Goal: Information Seeking & Learning: Learn about a topic

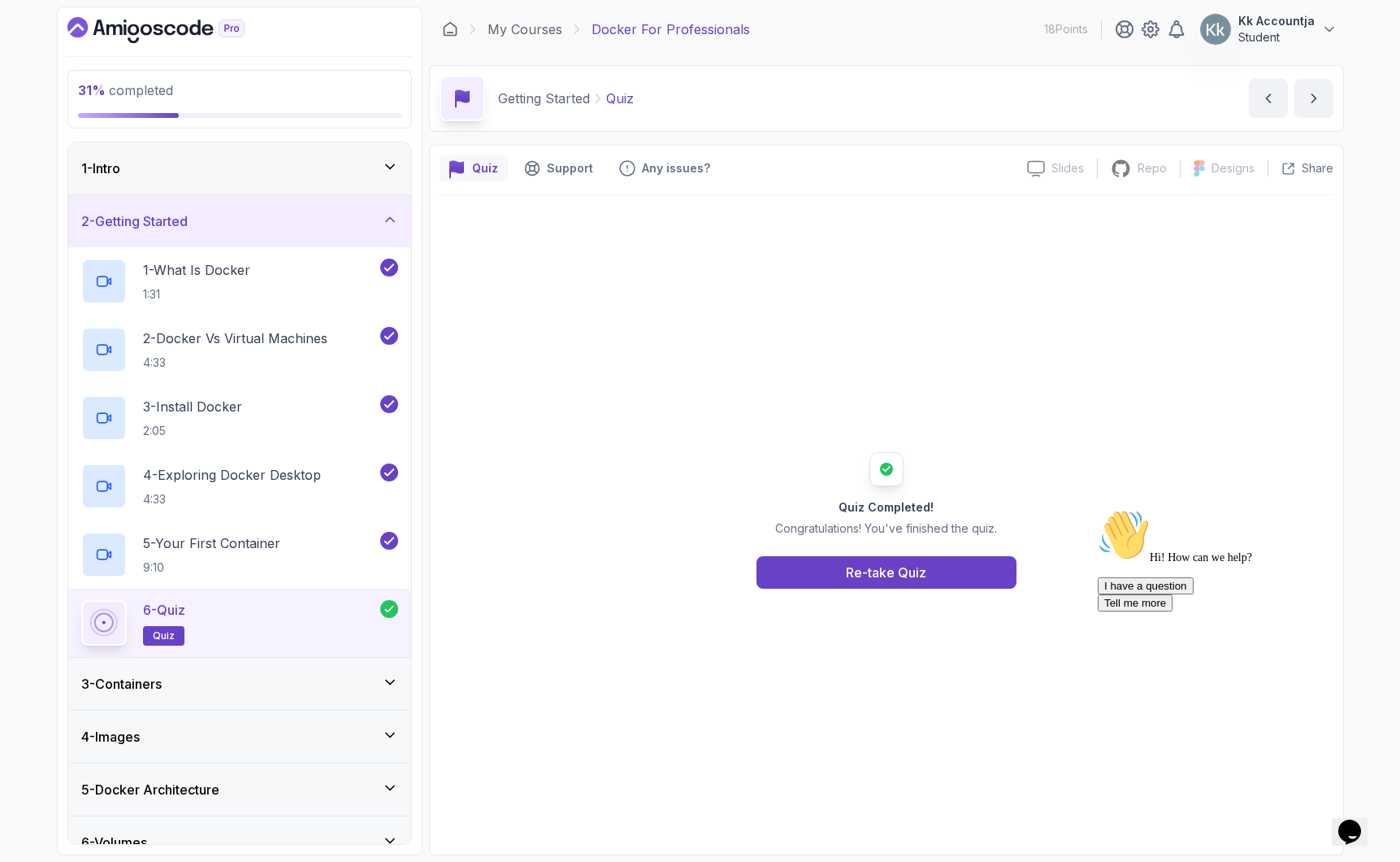
click at [263, 682] on div "3 - Containers" at bounding box center [240, 684] width 317 height 20
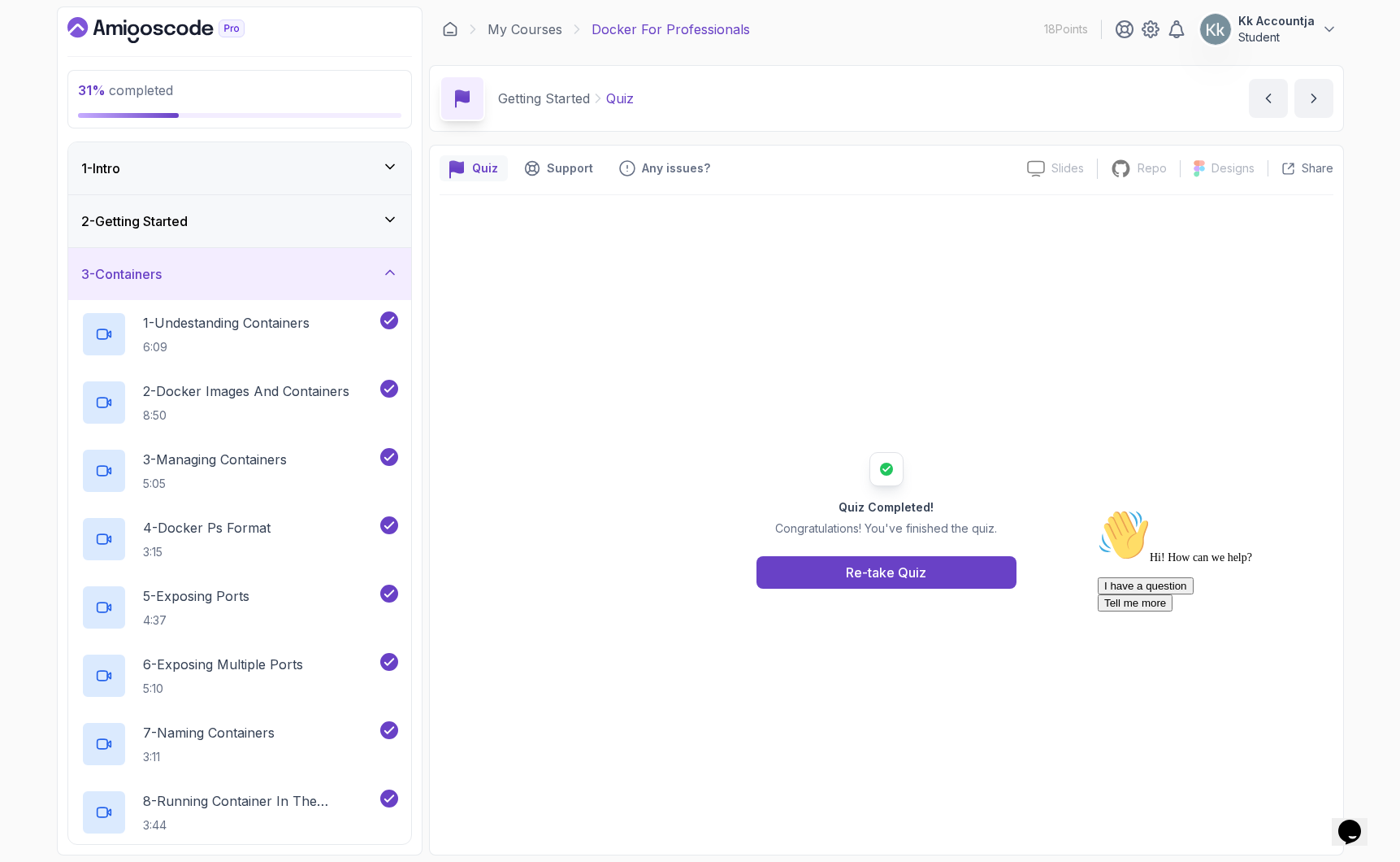
click at [312, 270] on div "3 - Containers" at bounding box center [240, 274] width 317 height 20
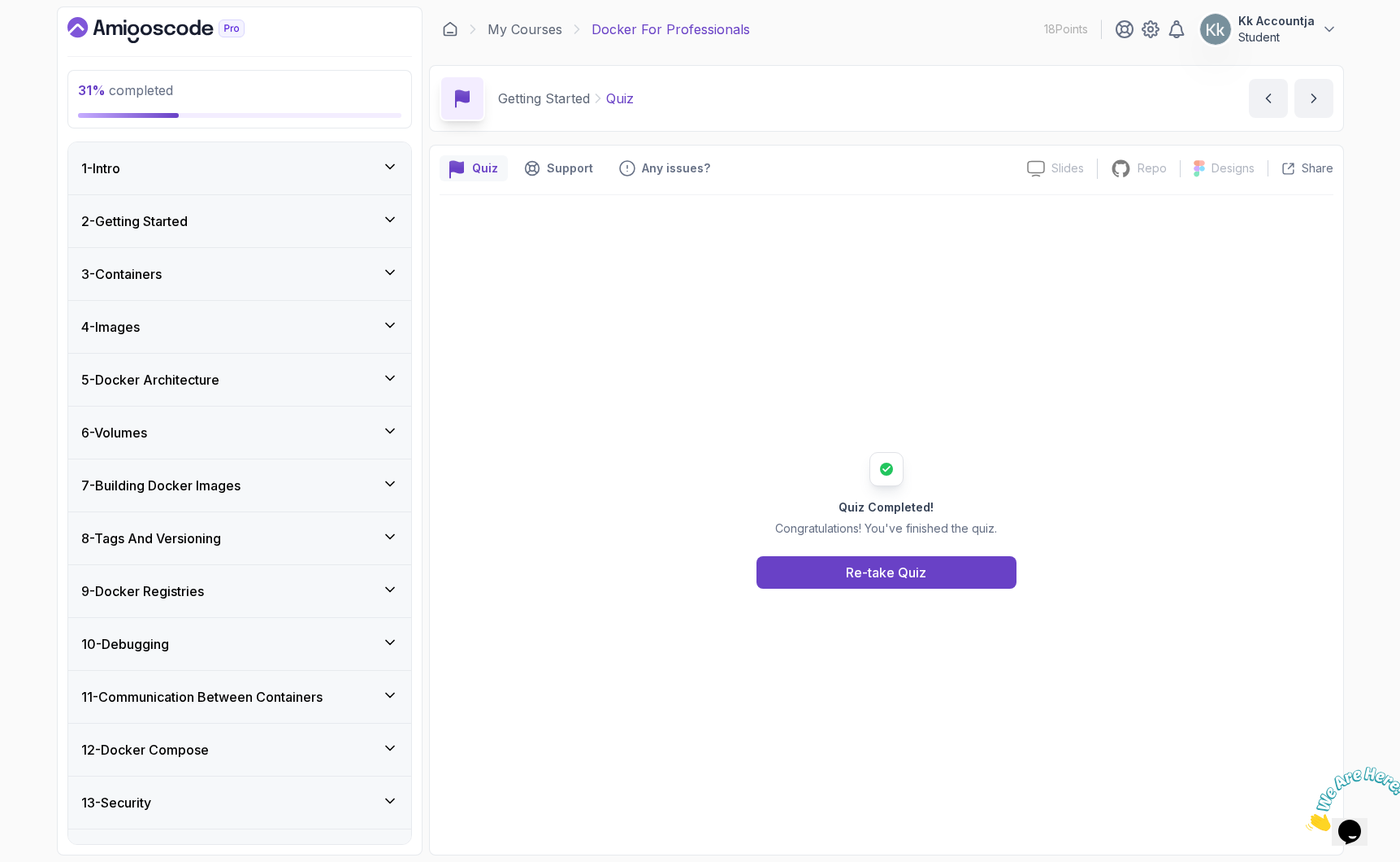
click at [283, 438] on div "6 - Volumes" at bounding box center [240, 433] width 317 height 20
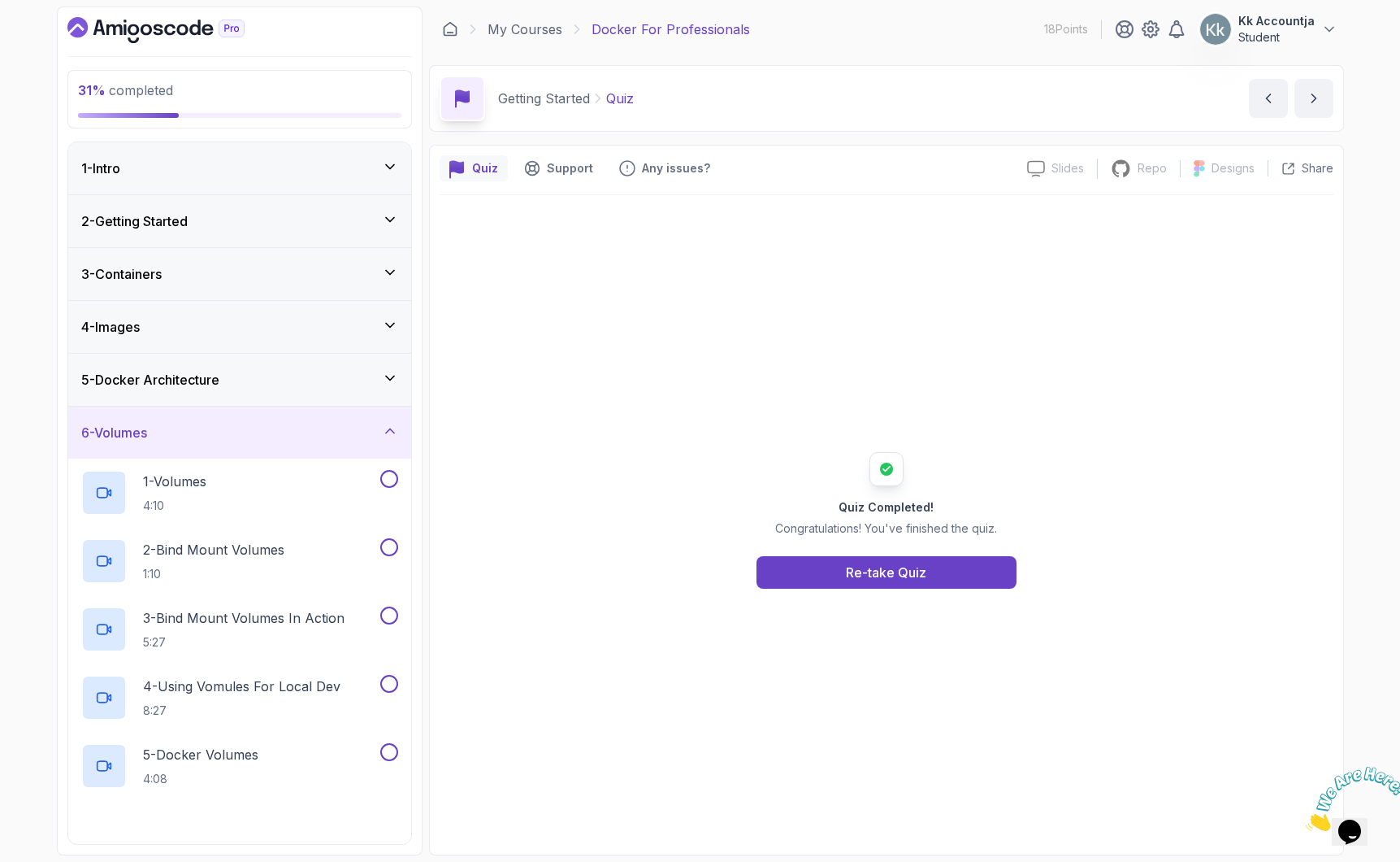
click at [283, 438] on div "6 - Volumes" at bounding box center [240, 433] width 317 height 20
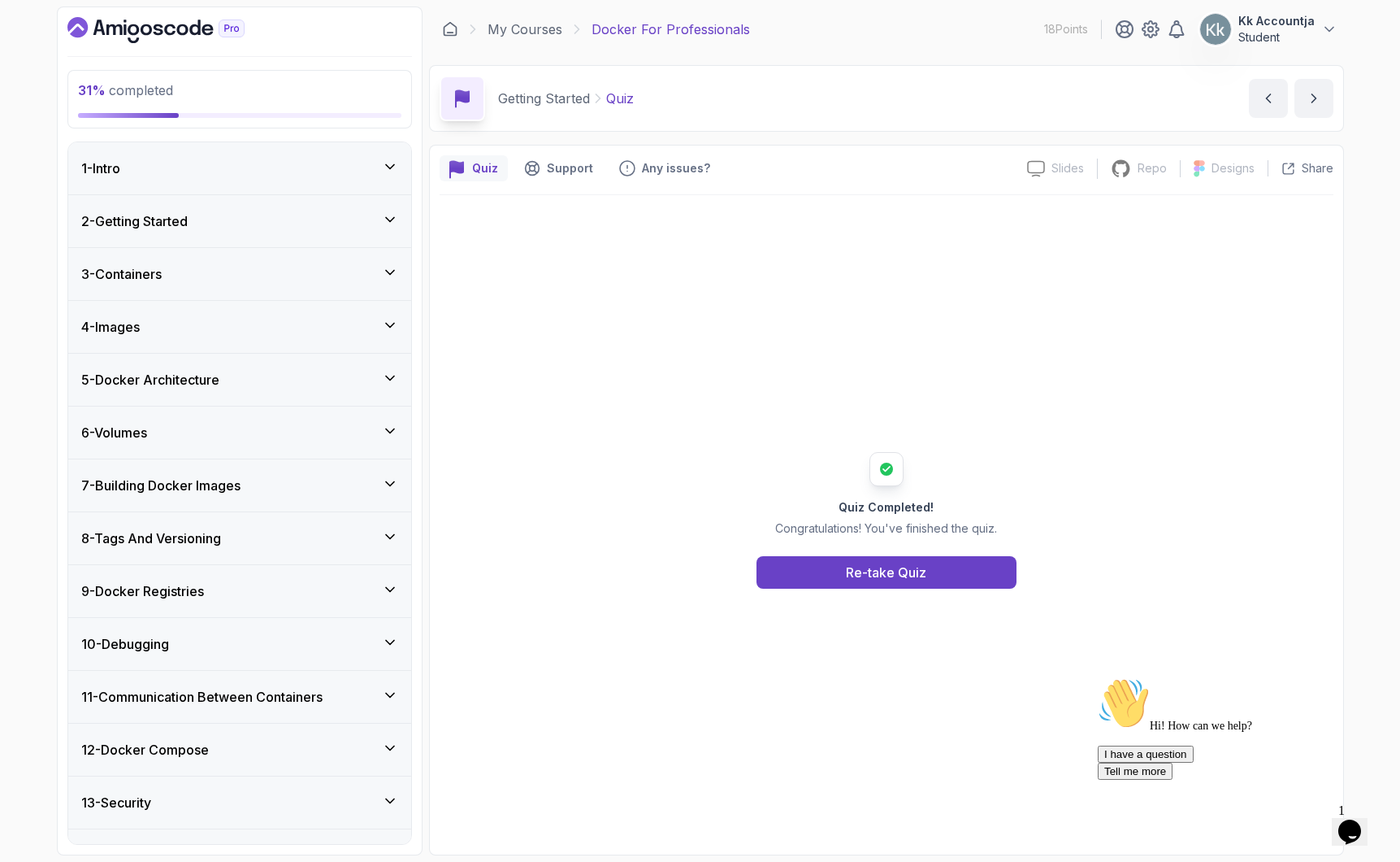
click at [287, 389] on div "5 - Docker Architecture" at bounding box center [240, 380] width 317 height 20
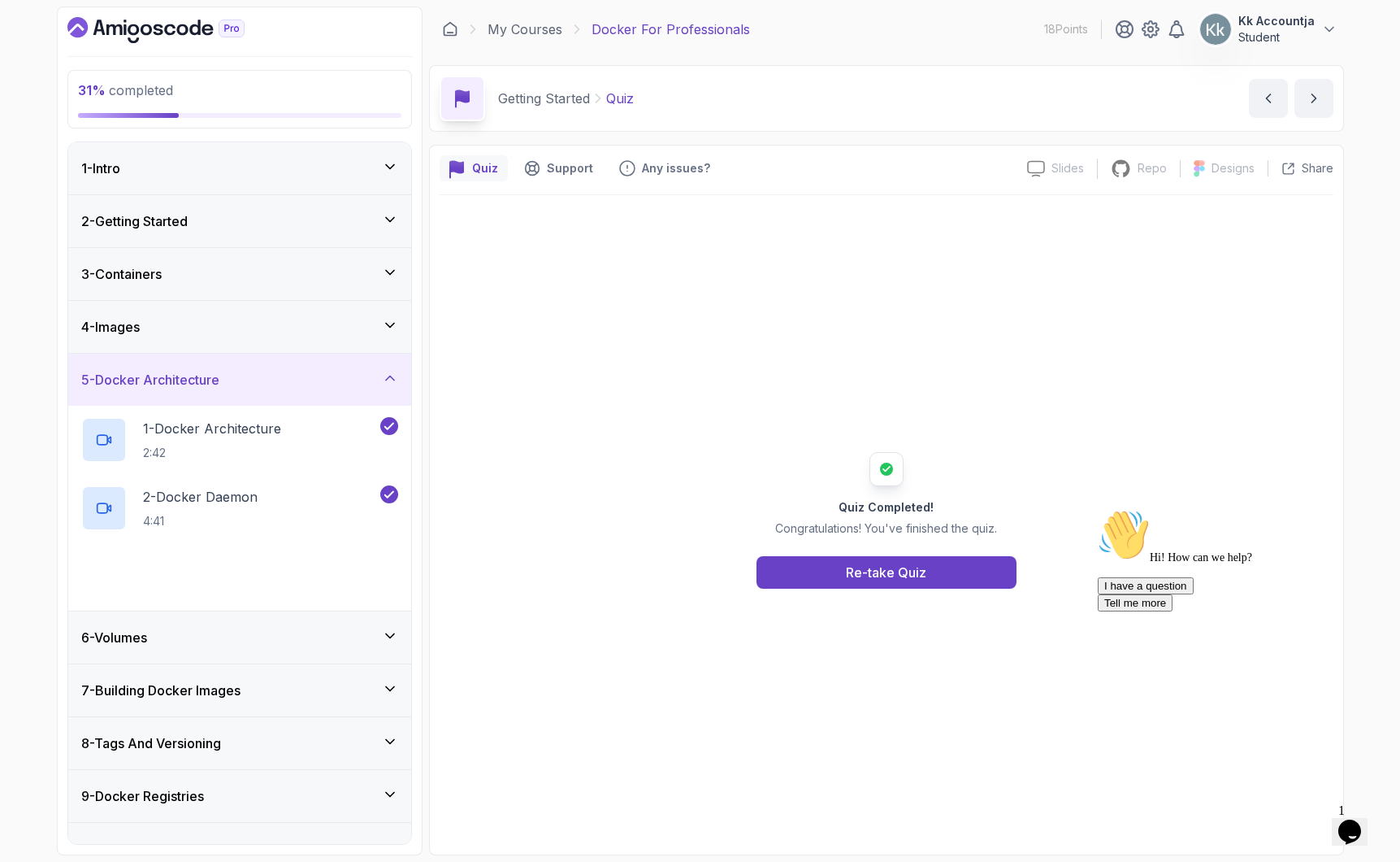
click at [287, 389] on div "5 - Docker Architecture" at bounding box center [240, 380] width 317 height 20
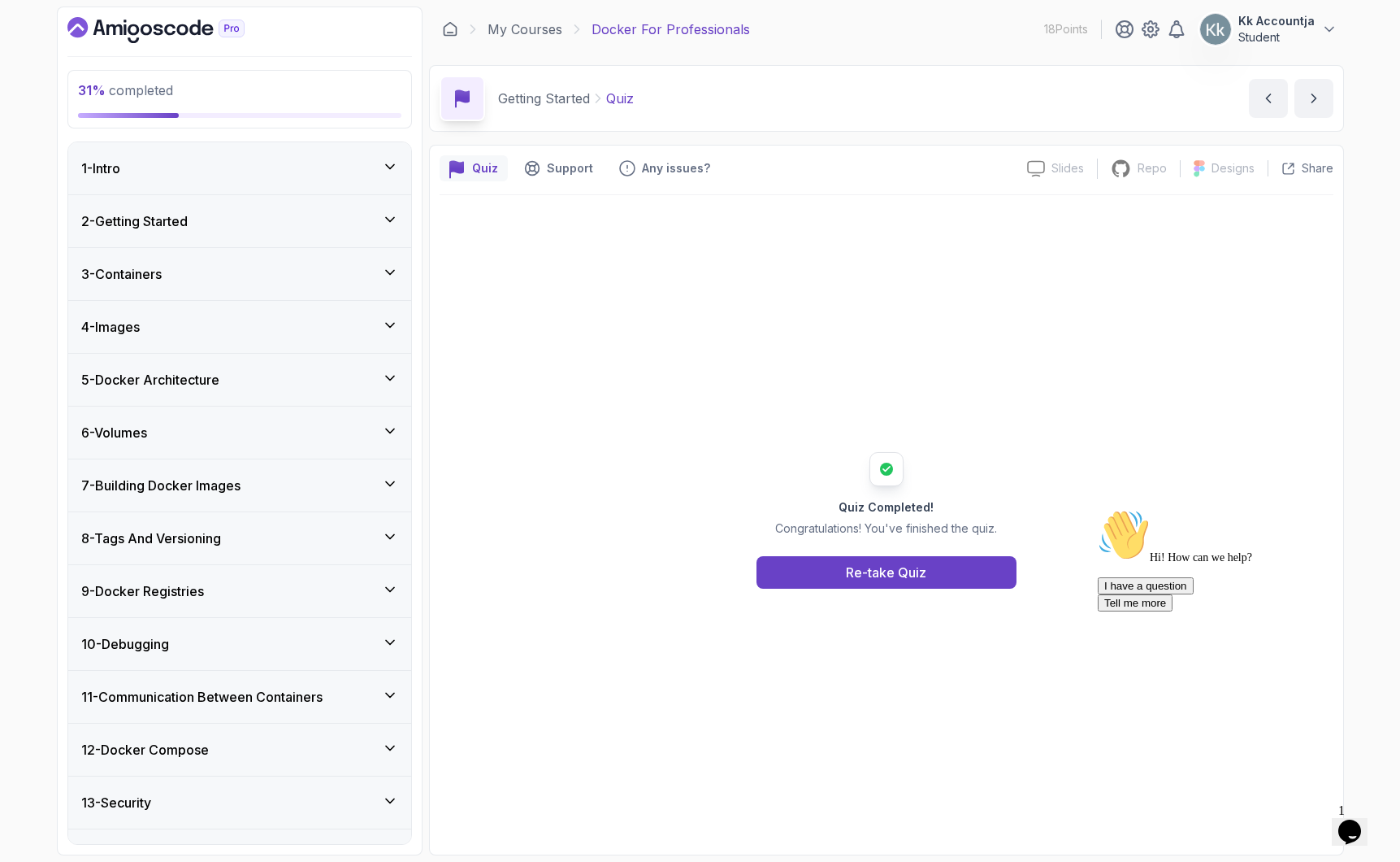
click at [282, 431] on div "6 - Volumes" at bounding box center [240, 433] width 317 height 20
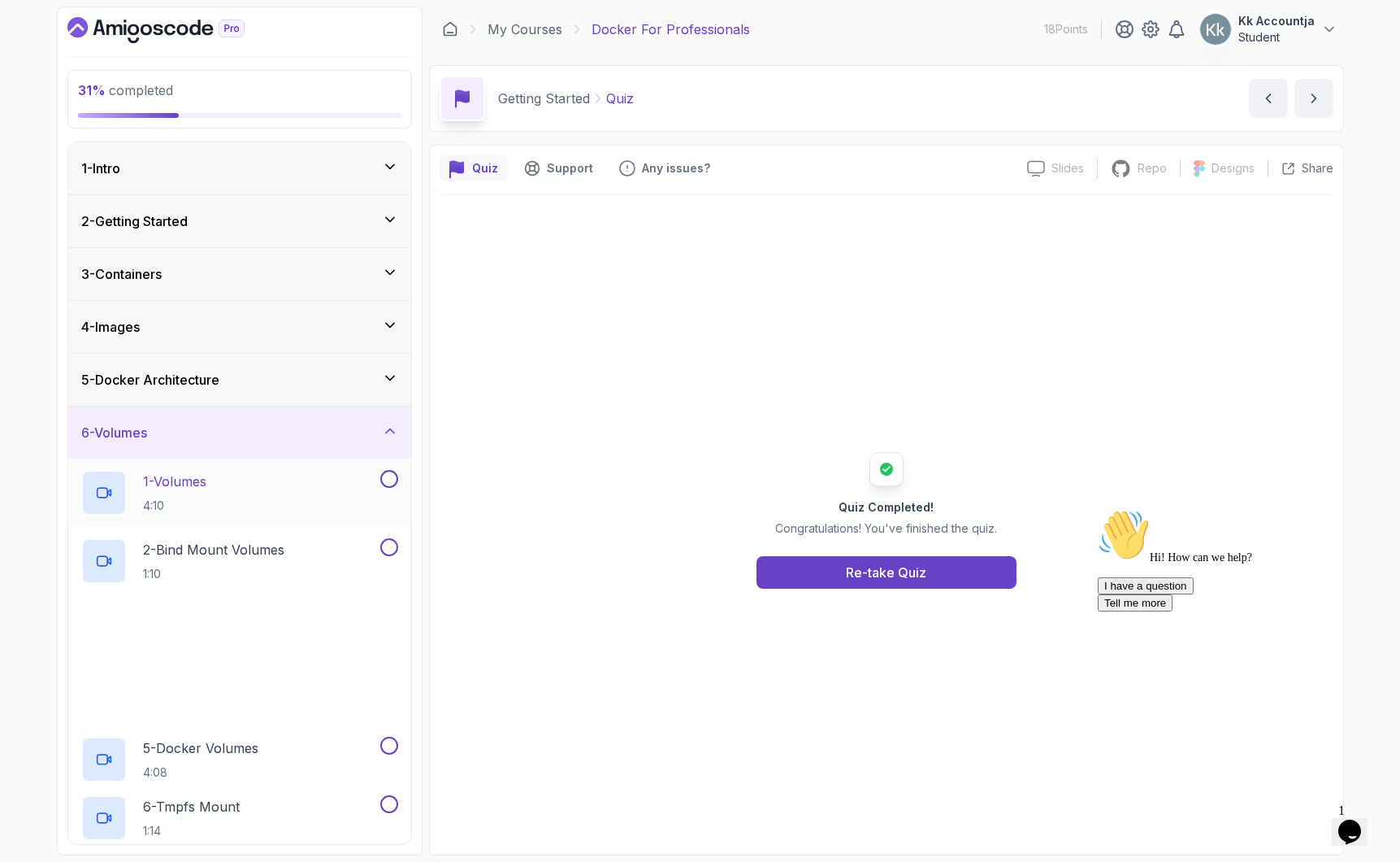
click at [272, 466] on div "1 - Volumes 4:10" at bounding box center [240, 493] width 343 height 69
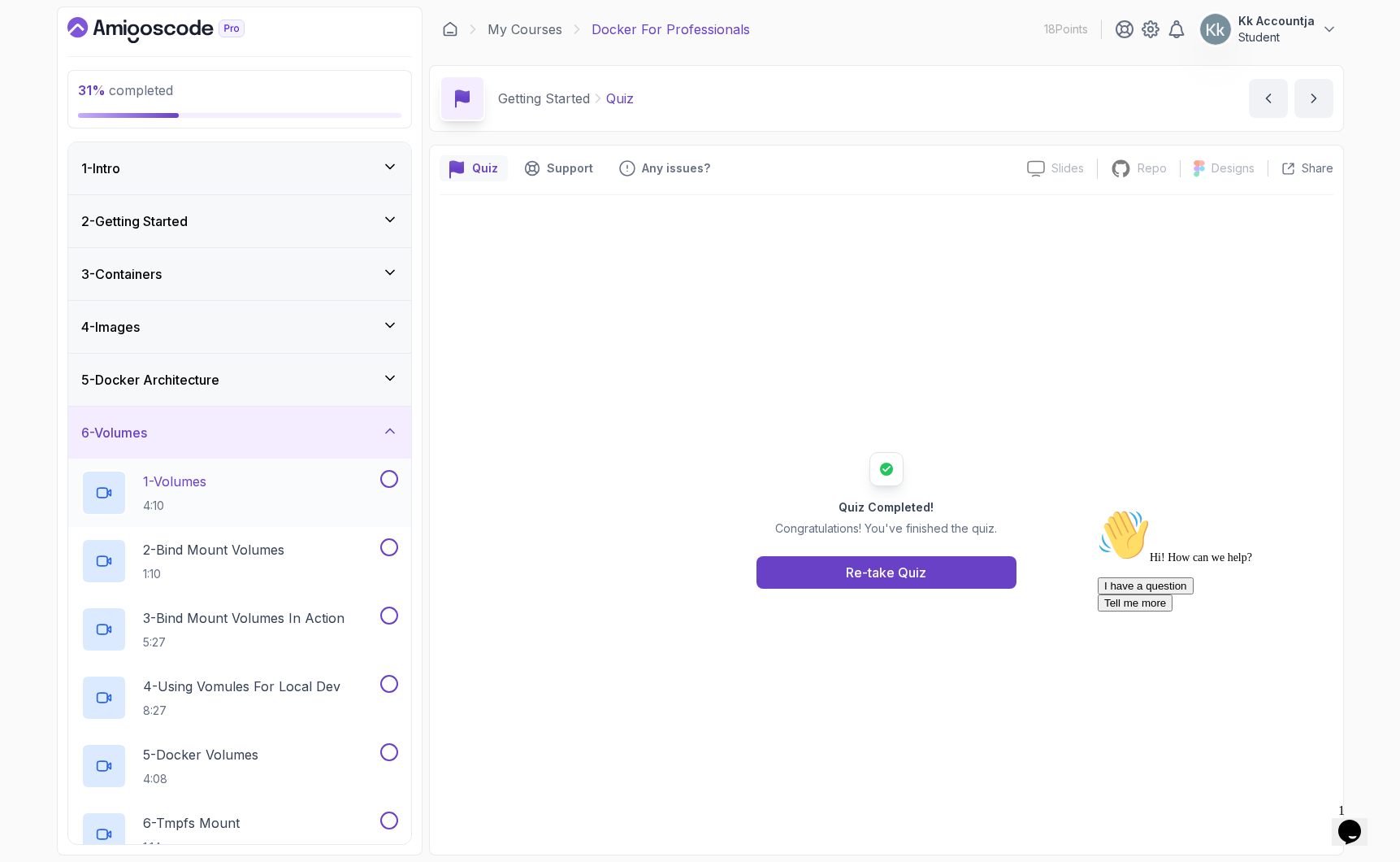
click at [206, 484] on p "1 - Volumes" at bounding box center [175, 482] width 64 height 20
